Goal: Obtain resource: Obtain resource

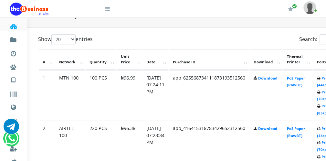
scroll to position [323, 13]
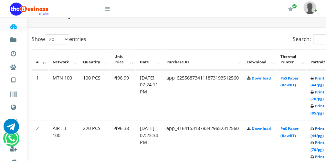
click at [323, 134] on link "Print (44/pg)" at bounding box center [317, 132] width 14 height 12
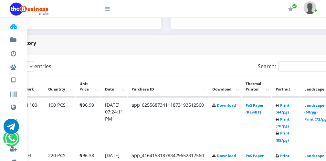
scroll to position [296, 37]
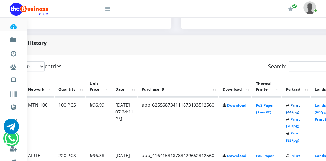
click at [298, 111] on link "Print (44/pg)" at bounding box center [293, 109] width 14 height 12
